Goal: Information Seeking & Learning: Find contact information

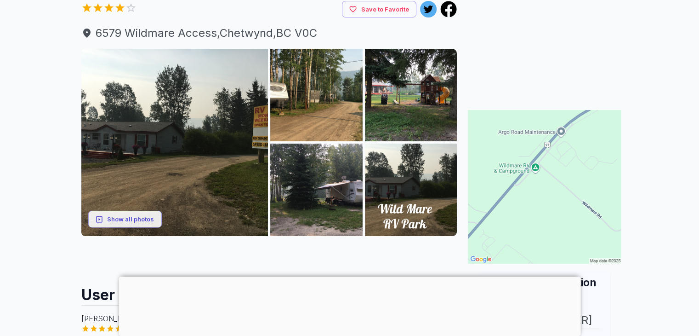
scroll to position [84, 0]
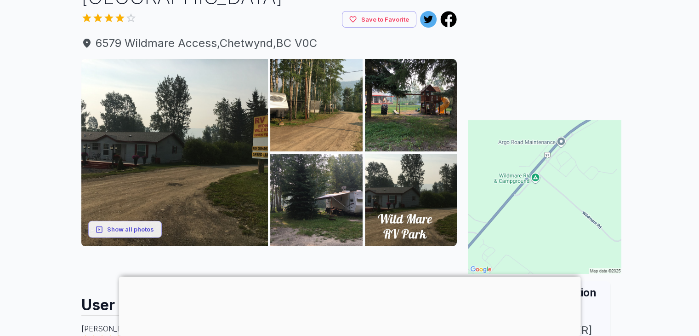
drag, startPoint x: 705, startPoint y: 39, endPoint x: 706, endPoint y: 62, distance: 22.6
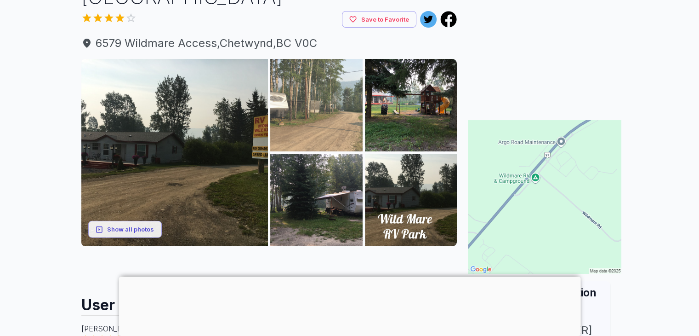
click at [307, 101] on img at bounding box center [316, 105] width 92 height 92
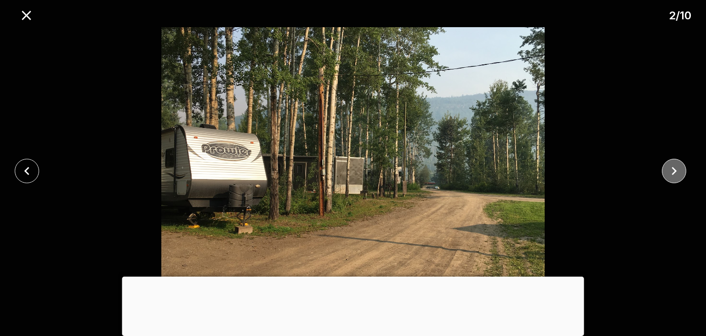
click at [686, 167] on button "close" at bounding box center [674, 171] width 24 height 24
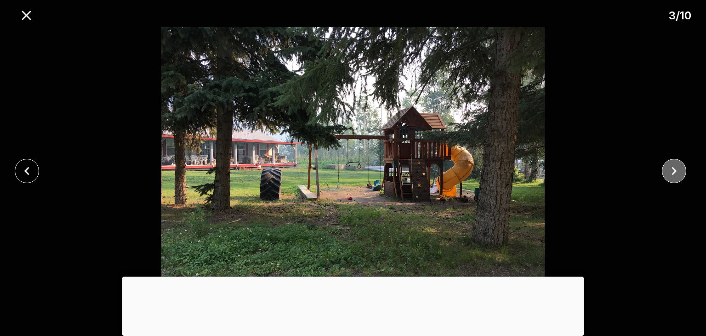
click at [686, 167] on button "close" at bounding box center [674, 171] width 24 height 24
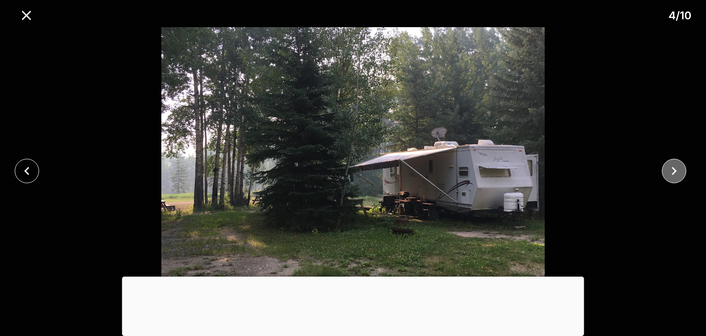
click at [686, 167] on button "close" at bounding box center [674, 171] width 24 height 24
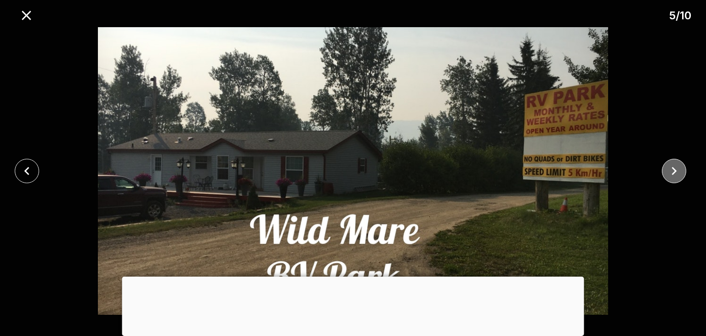
click at [686, 167] on button "close" at bounding box center [674, 171] width 24 height 24
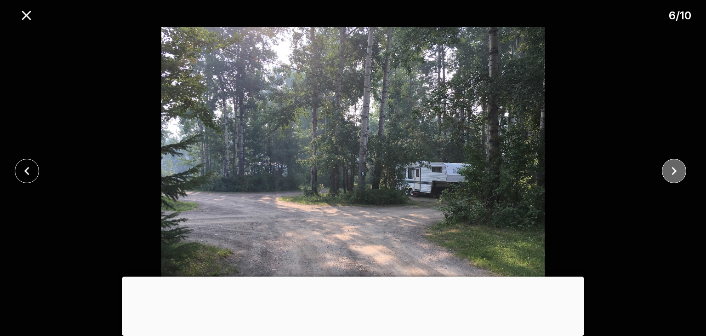
click at [686, 167] on button "close" at bounding box center [674, 171] width 24 height 24
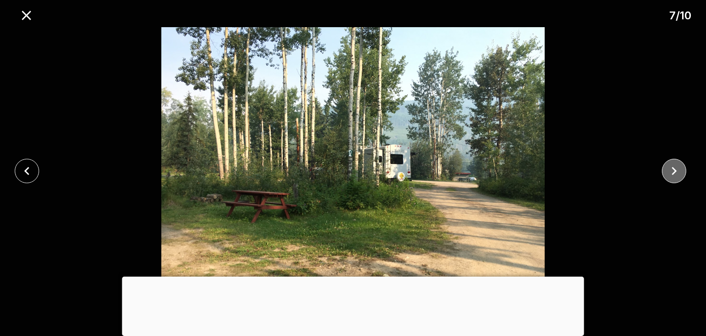
click at [677, 167] on icon "close" at bounding box center [674, 171] width 16 height 16
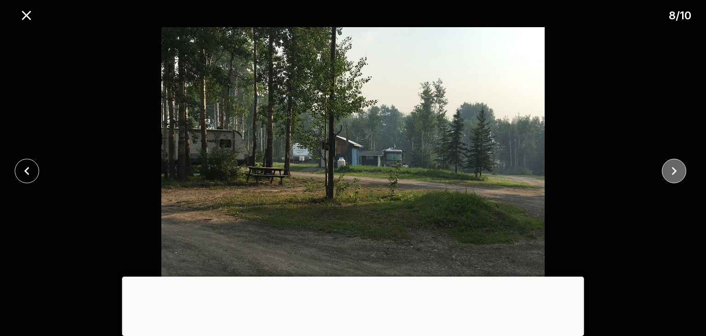
click at [677, 167] on icon "close" at bounding box center [674, 171] width 16 height 16
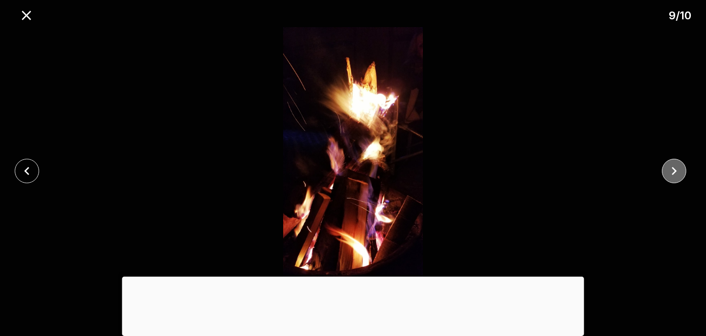
click at [677, 167] on icon "close" at bounding box center [674, 171] width 16 height 16
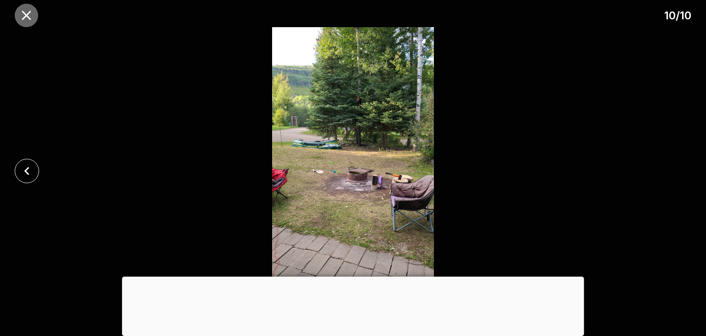
click at [20, 19] on icon "close" at bounding box center [26, 15] width 16 height 16
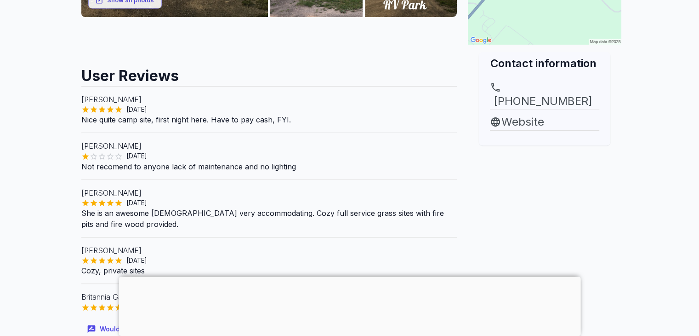
scroll to position [316, 0]
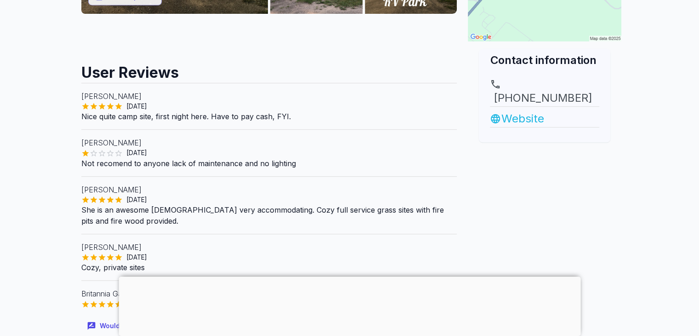
click at [517, 110] on link "Website" at bounding box center [544, 118] width 109 height 17
